Goal: Find specific page/section: Find specific page/section

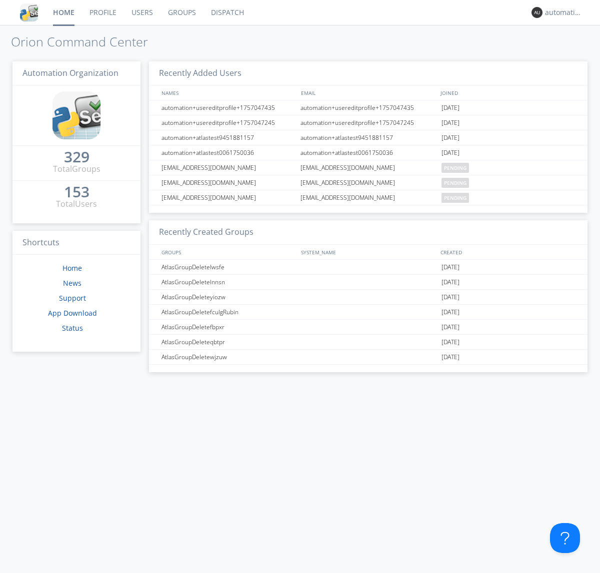
click at [226, 12] on link "Dispatch" at bounding box center [227, 12] width 48 height 25
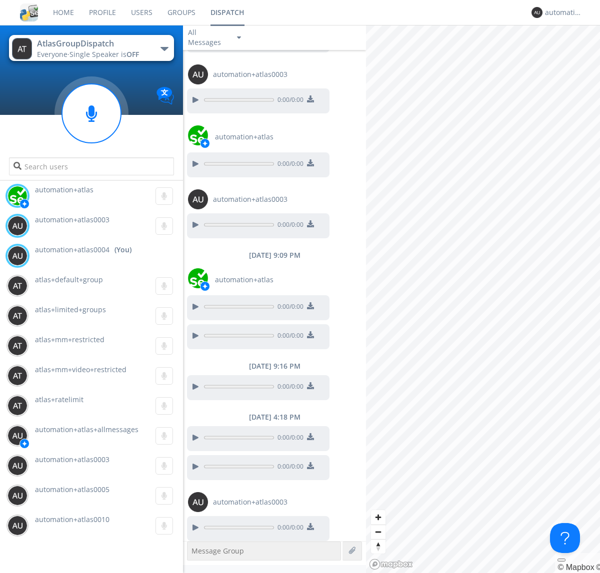
scroll to position [79, 0]
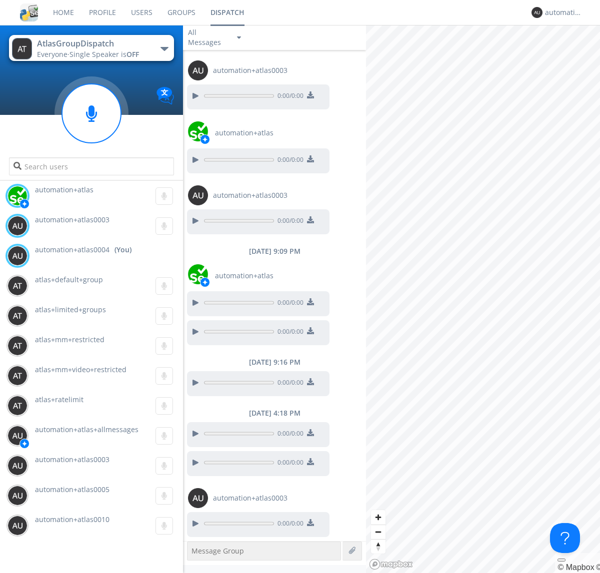
click at [164, 48] on div "button" at bounding box center [164, 49] width 8 height 4
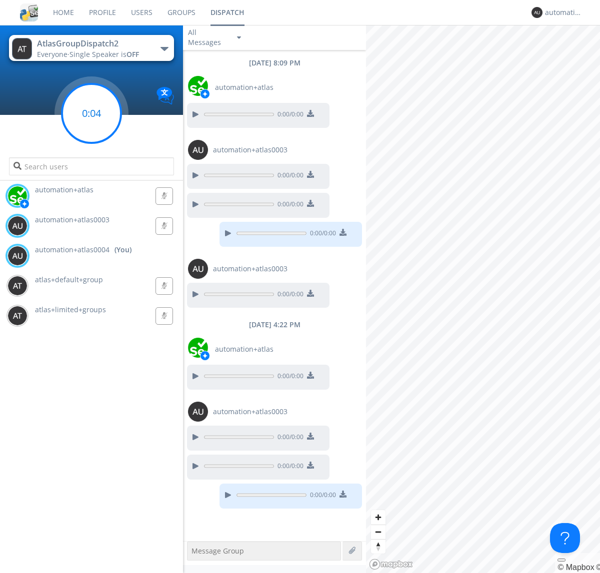
click at [91, 113] on g at bounding box center [91, 113] width 59 height 59
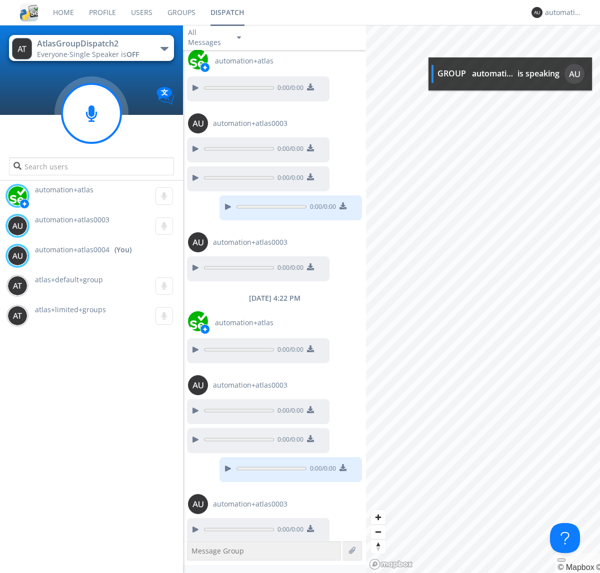
scroll to position [32, 0]
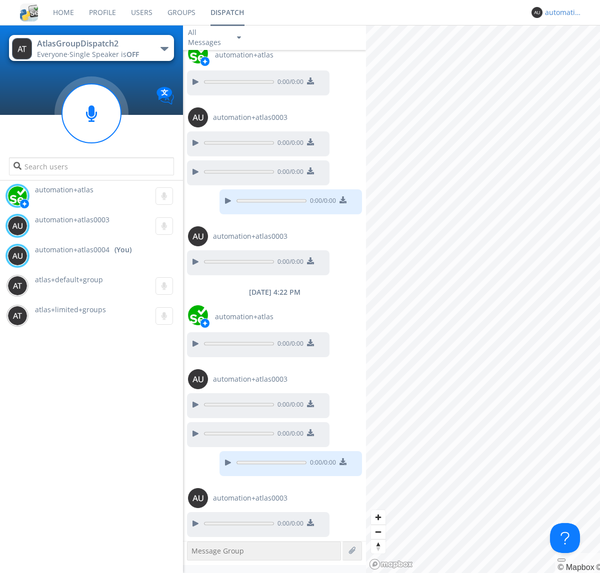
click at [561, 12] on div "automation+atlas0004" at bounding box center [563, 12] width 37 height 10
